Goal: Transaction & Acquisition: Purchase product/service

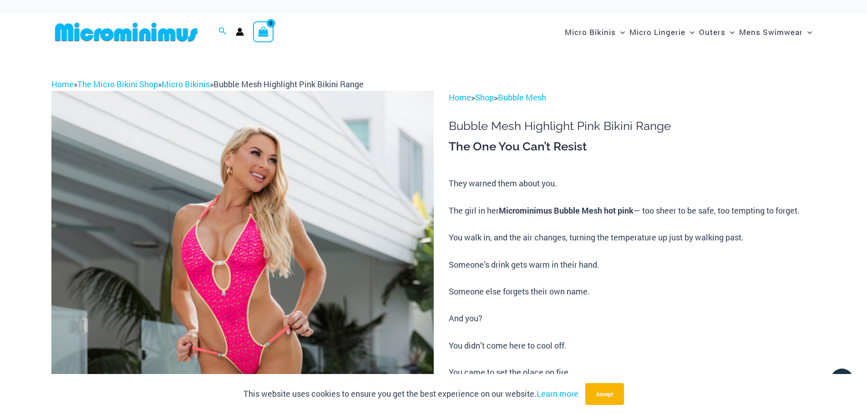
click at [294, 202] on img at bounding box center [242, 377] width 382 height 573
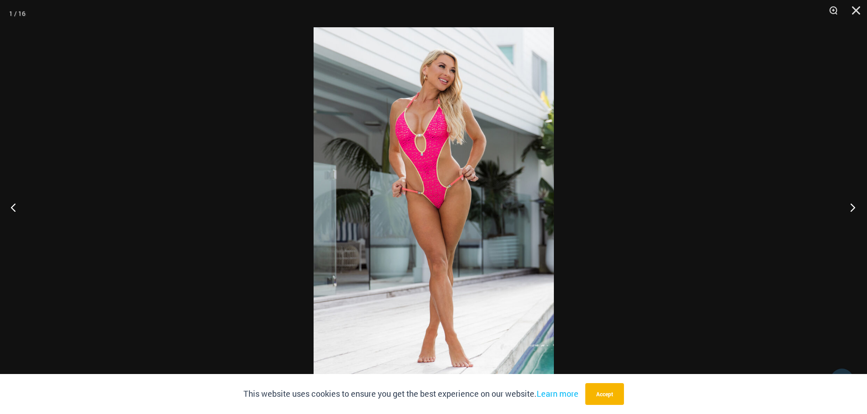
click at [849, 206] on button "Next" at bounding box center [850, 207] width 34 height 45
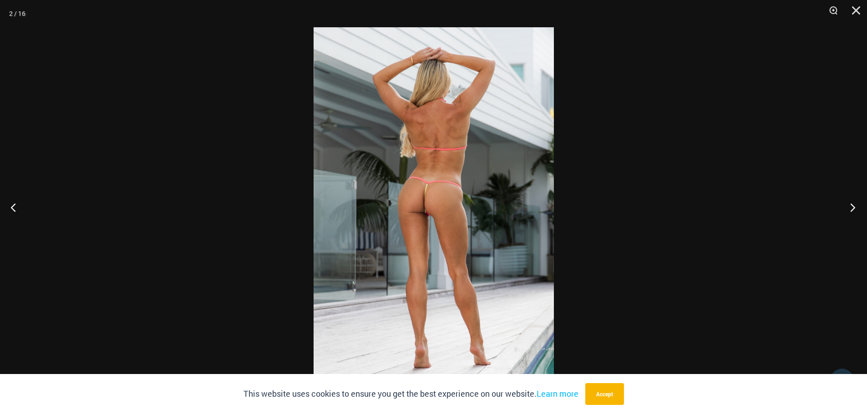
click at [849, 203] on button "Next" at bounding box center [850, 207] width 34 height 45
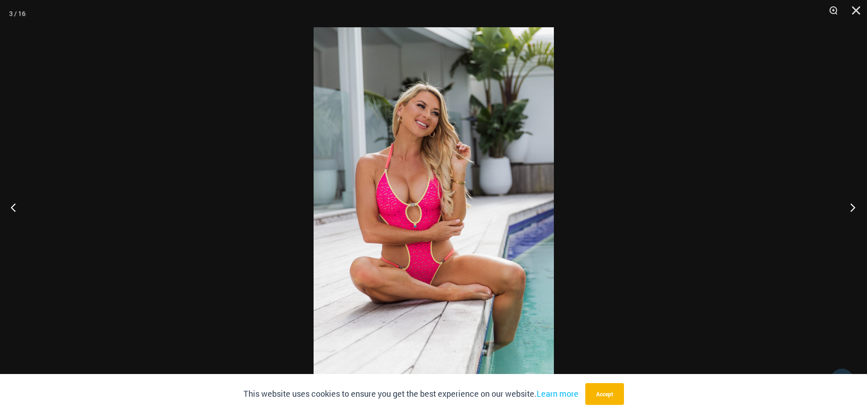
click at [850, 205] on button "Next" at bounding box center [850, 207] width 34 height 45
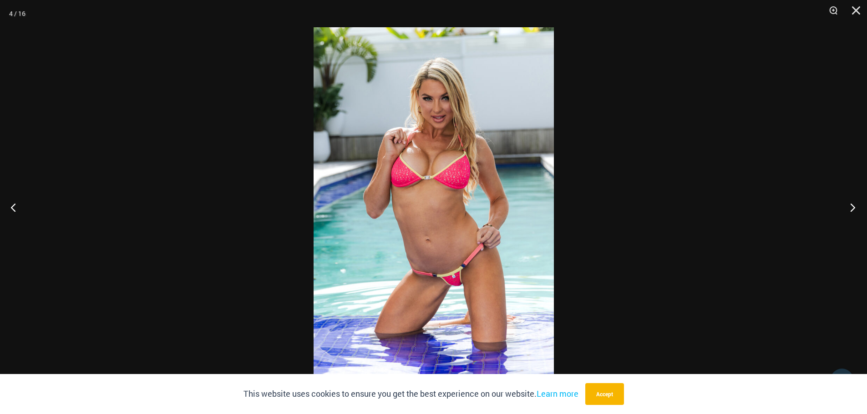
click at [849, 205] on button "Next" at bounding box center [850, 207] width 34 height 45
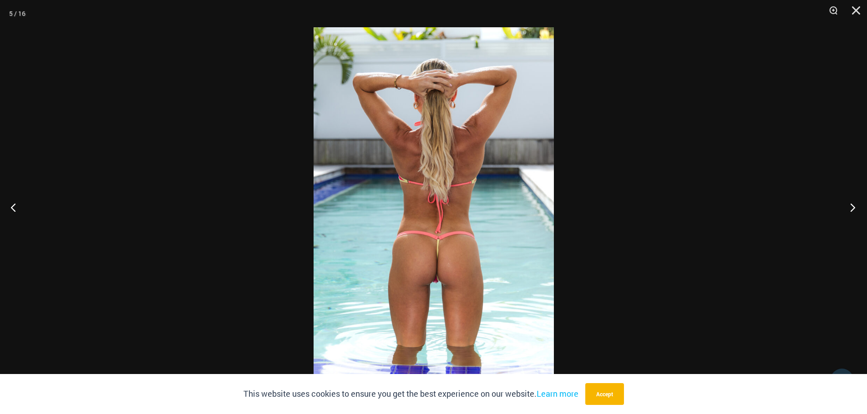
click at [850, 206] on button "Next" at bounding box center [850, 207] width 34 height 45
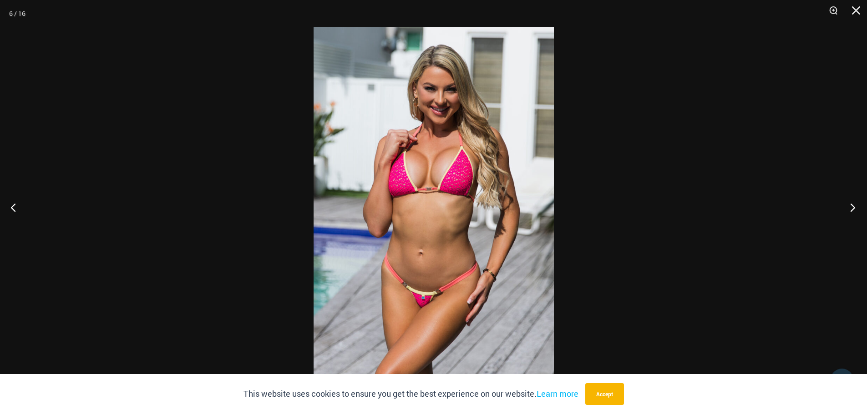
click at [849, 208] on button "Next" at bounding box center [850, 207] width 34 height 45
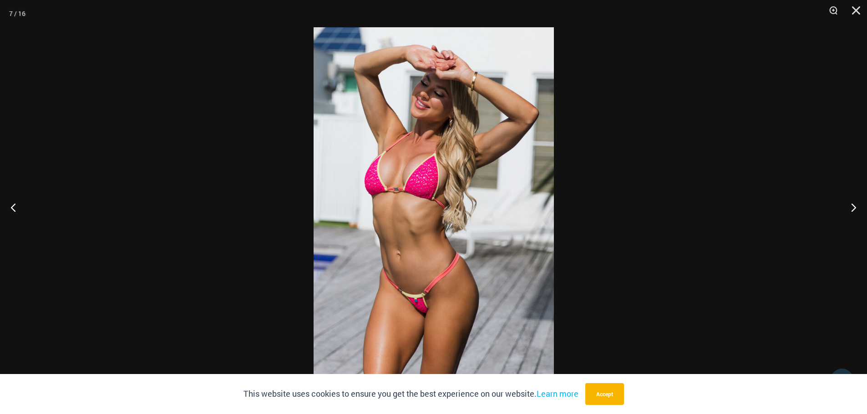
click at [432, 209] on img at bounding box center [433, 207] width 240 height 360
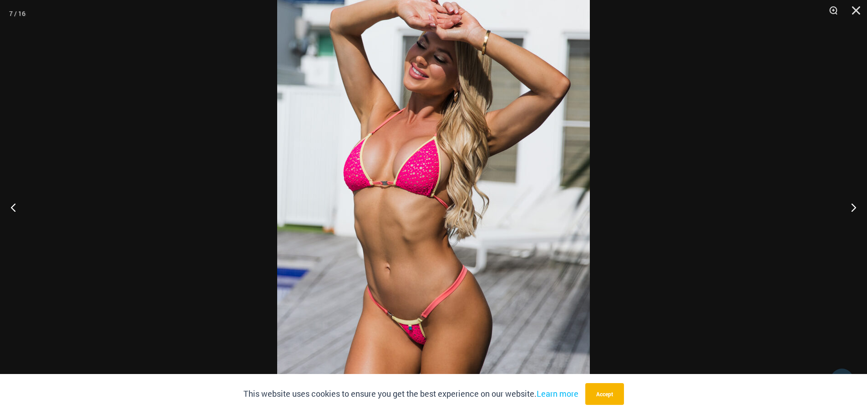
click at [432, 209] on img at bounding box center [433, 206] width 313 height 469
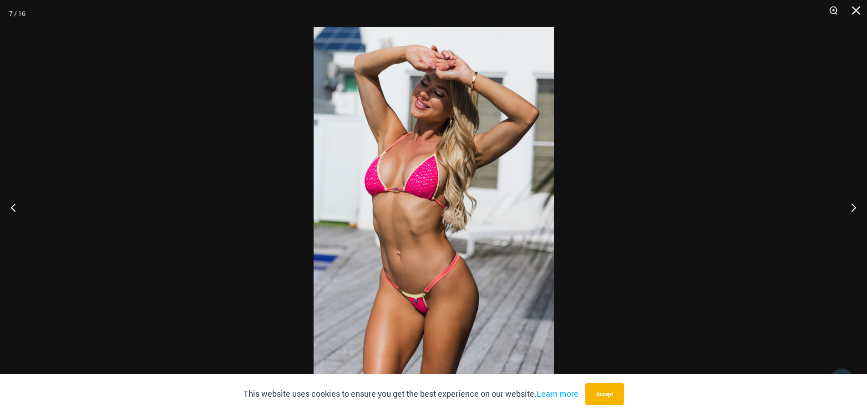
click at [432, 209] on img at bounding box center [433, 207] width 240 height 360
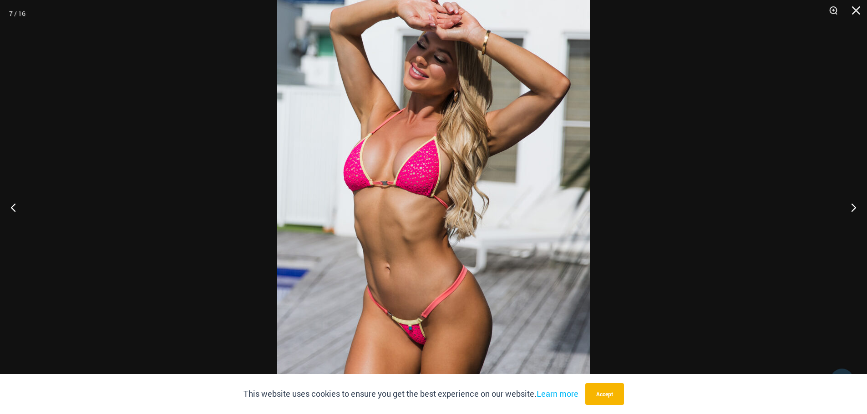
click at [432, 209] on img at bounding box center [433, 206] width 313 height 469
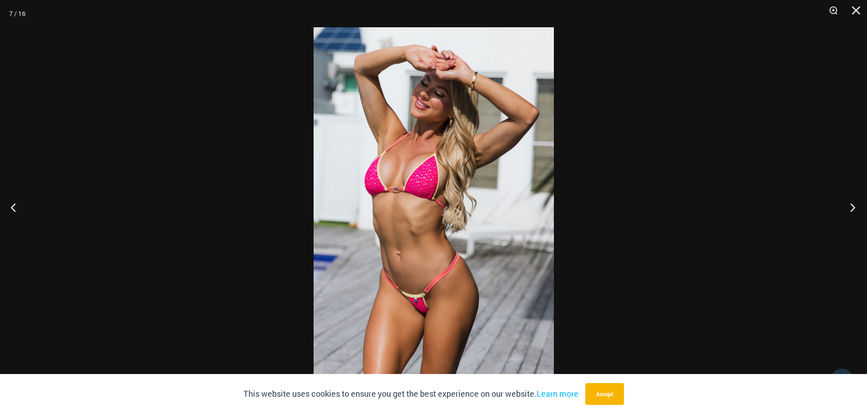
click at [850, 209] on button "Next" at bounding box center [850, 207] width 34 height 45
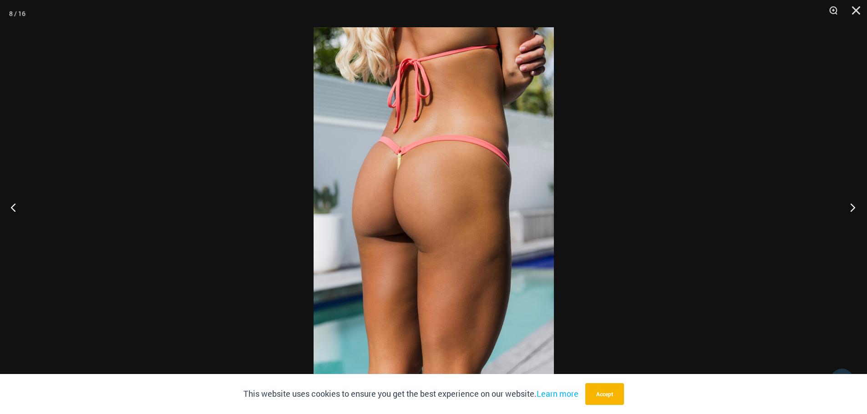
click at [851, 207] on button "Next" at bounding box center [850, 207] width 34 height 45
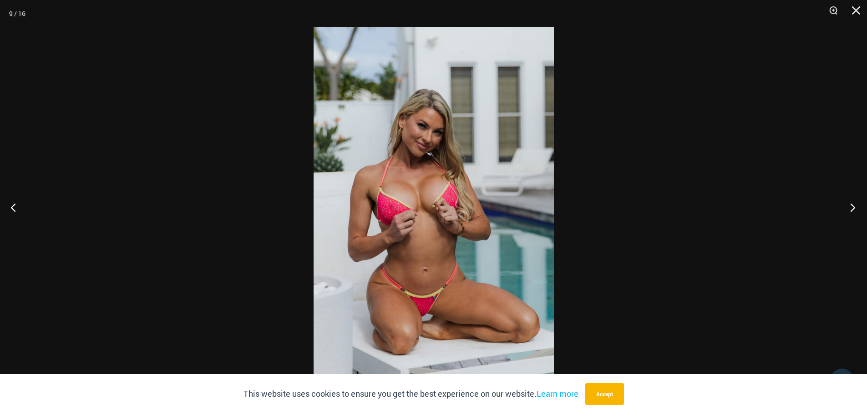
click at [851, 208] on button "Next" at bounding box center [850, 207] width 34 height 45
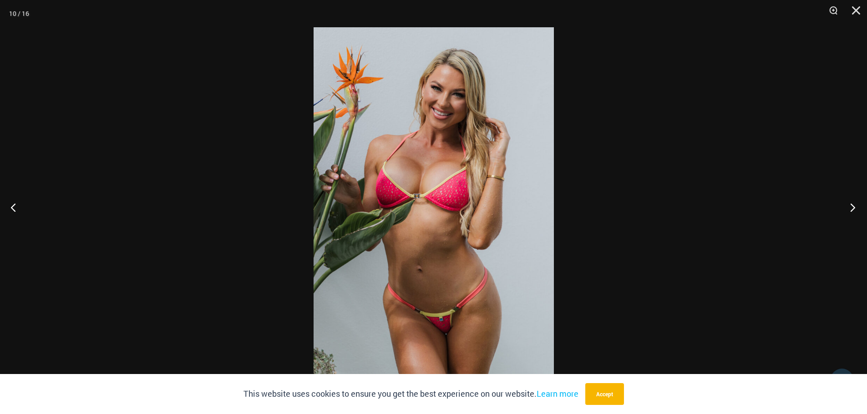
click at [850, 207] on button "Next" at bounding box center [850, 207] width 34 height 45
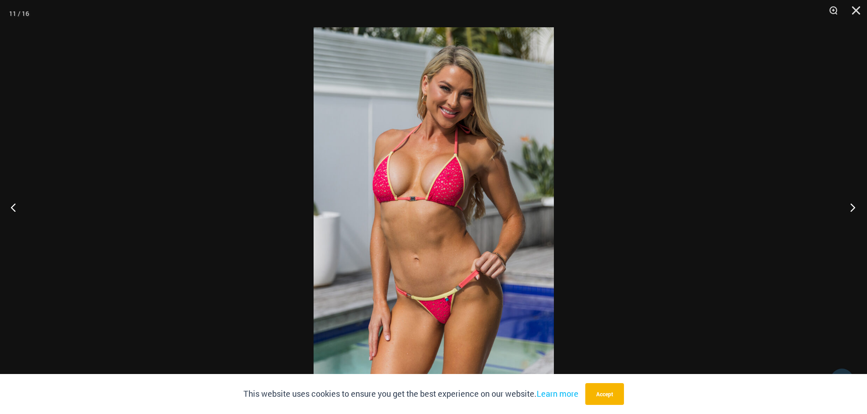
click at [857, 206] on button "Next" at bounding box center [850, 207] width 34 height 45
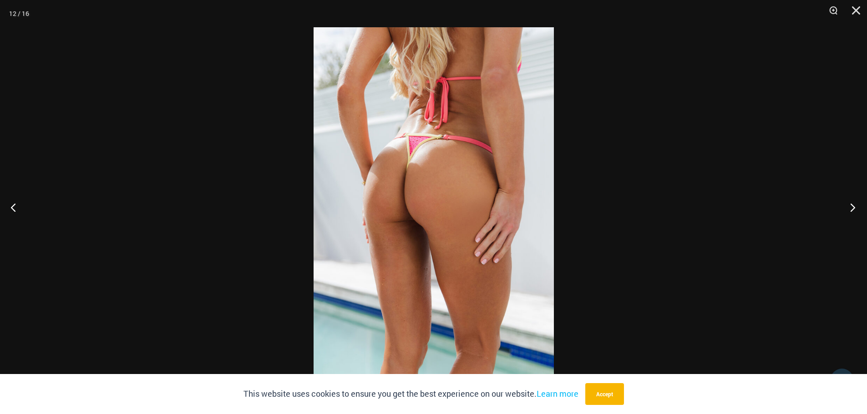
click at [851, 206] on button "Next" at bounding box center [850, 207] width 34 height 45
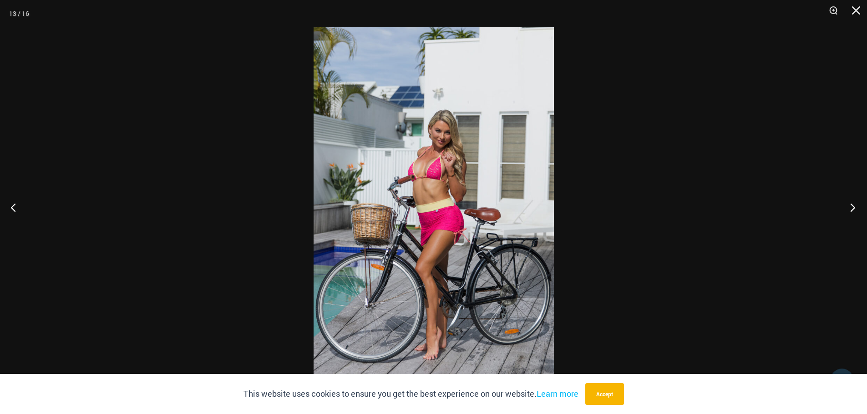
click at [849, 207] on button "Next" at bounding box center [850, 207] width 34 height 45
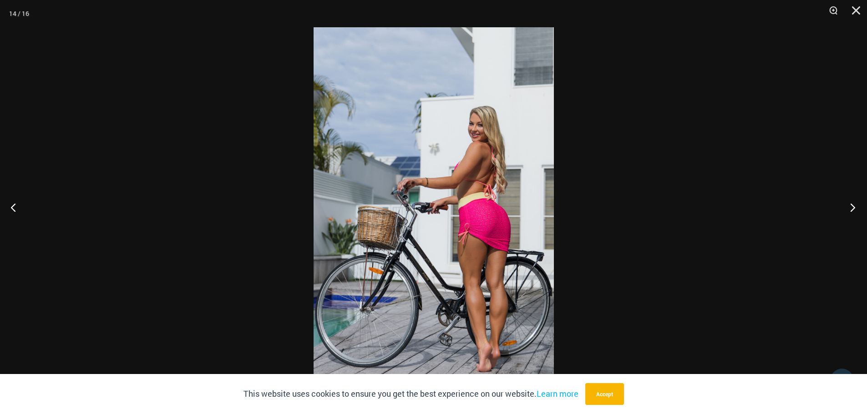
click at [852, 209] on button "Next" at bounding box center [850, 207] width 34 height 45
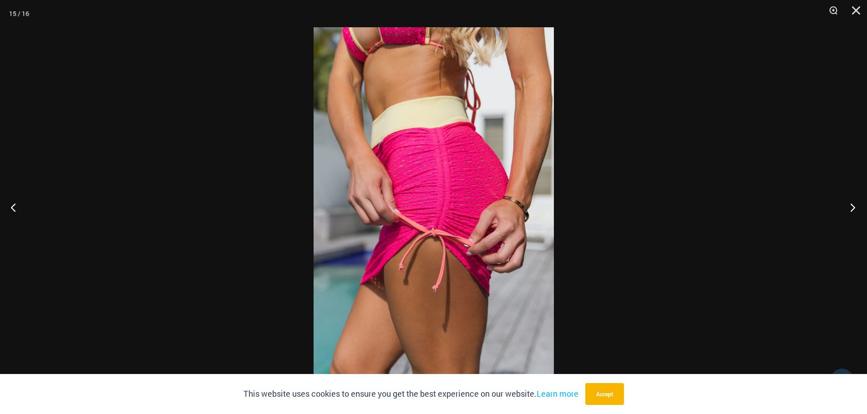
click at [850, 204] on button "Next" at bounding box center [850, 207] width 34 height 45
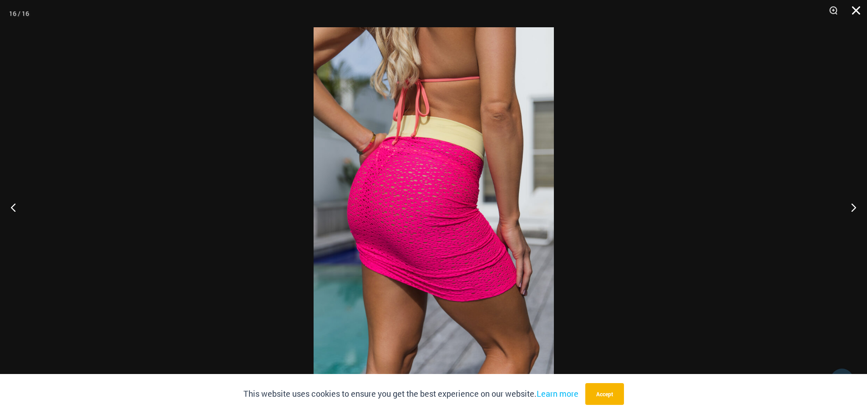
click at [852, 9] on button "Close" at bounding box center [852, 13] width 23 height 27
